Goal: Check status: Check status

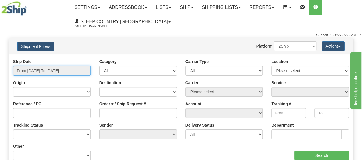
click at [47, 69] on input "From [DATE] To [DATE]" at bounding box center [51, 71] width 77 height 10
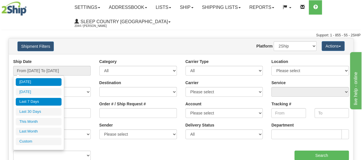
click at [43, 99] on li "Last 7 Days" at bounding box center [39, 102] width 46 height 8
type input "From [DATE] To [DATE]"
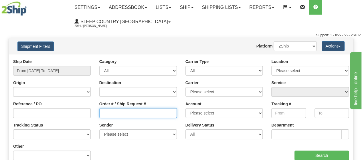
click at [131, 115] on input "Order # / Ship Request #" at bounding box center [137, 113] width 77 height 10
paste input "9000I008026"
type input "9000I008026"
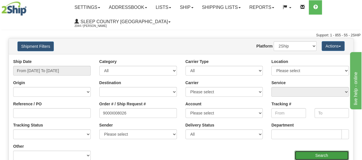
click at [315, 157] on input "Search" at bounding box center [321, 155] width 55 height 10
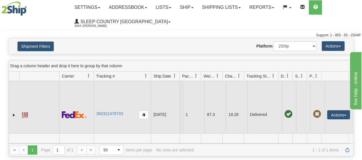
click at [78, 114] on img at bounding box center [74, 114] width 25 height 7
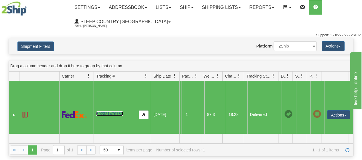
click at [110, 113] on link "392321476733" at bounding box center [109, 113] width 27 height 5
